Goal: Check status

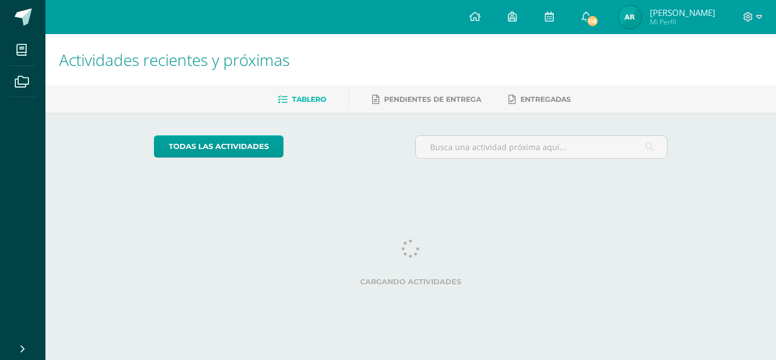
click at [642, 15] on img at bounding box center [630, 17] width 23 height 23
click at [642, 14] on img at bounding box center [630, 17] width 23 height 23
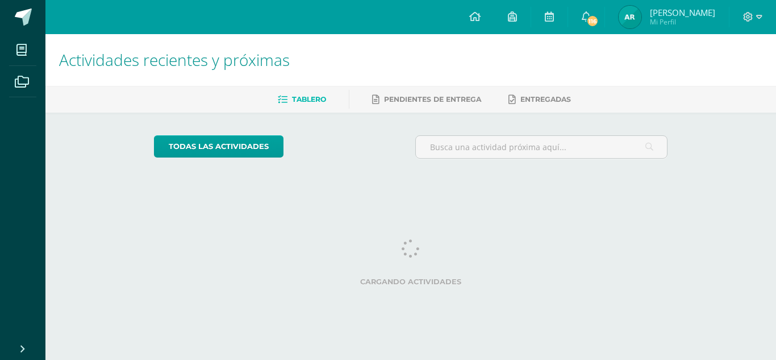
click at [642, 14] on img at bounding box center [630, 17] width 23 height 23
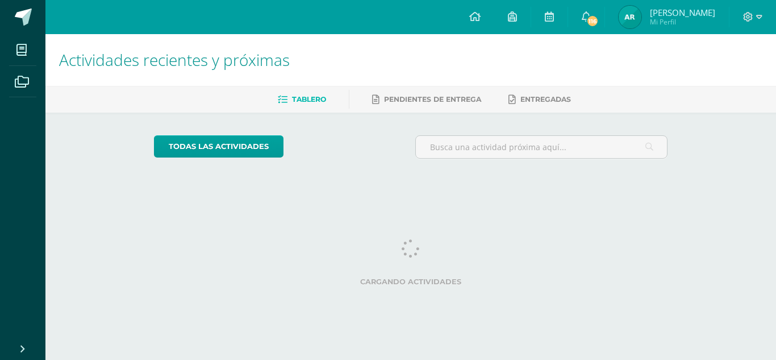
click at [642, 14] on img at bounding box center [630, 17] width 23 height 23
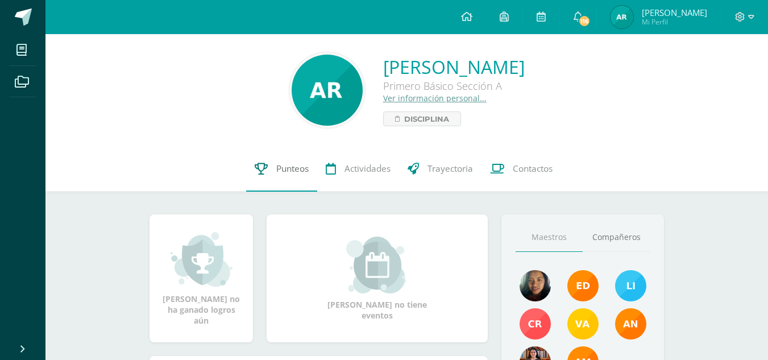
click at [255, 167] on icon at bounding box center [261, 169] width 13 height 12
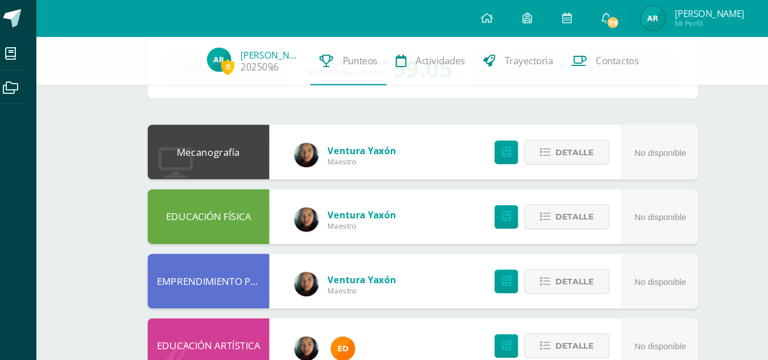
scroll to position [7, 0]
